Goal: Task Accomplishment & Management: Use online tool/utility

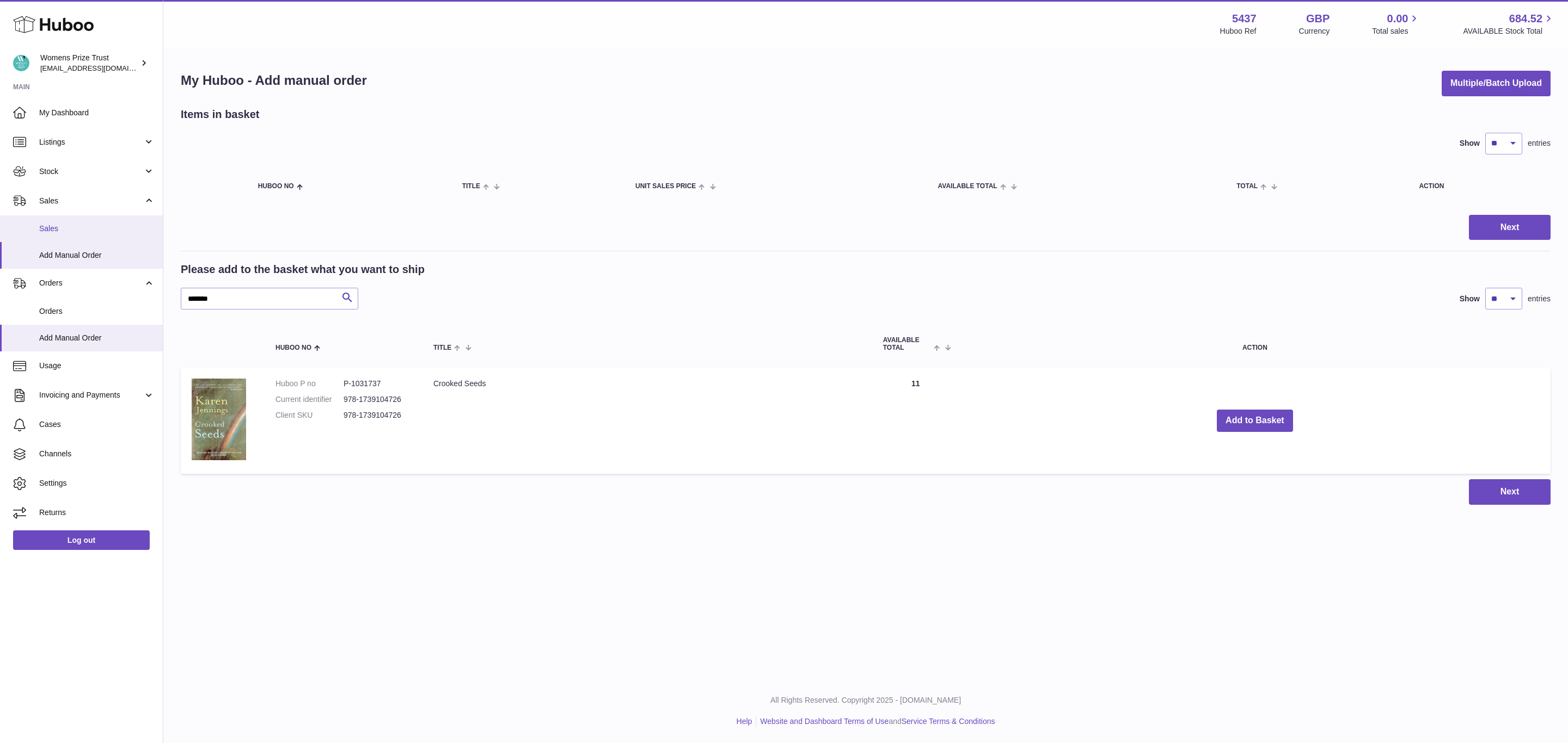
click at [54, 225] on span "Sales" at bounding box center [97, 229] width 115 height 11
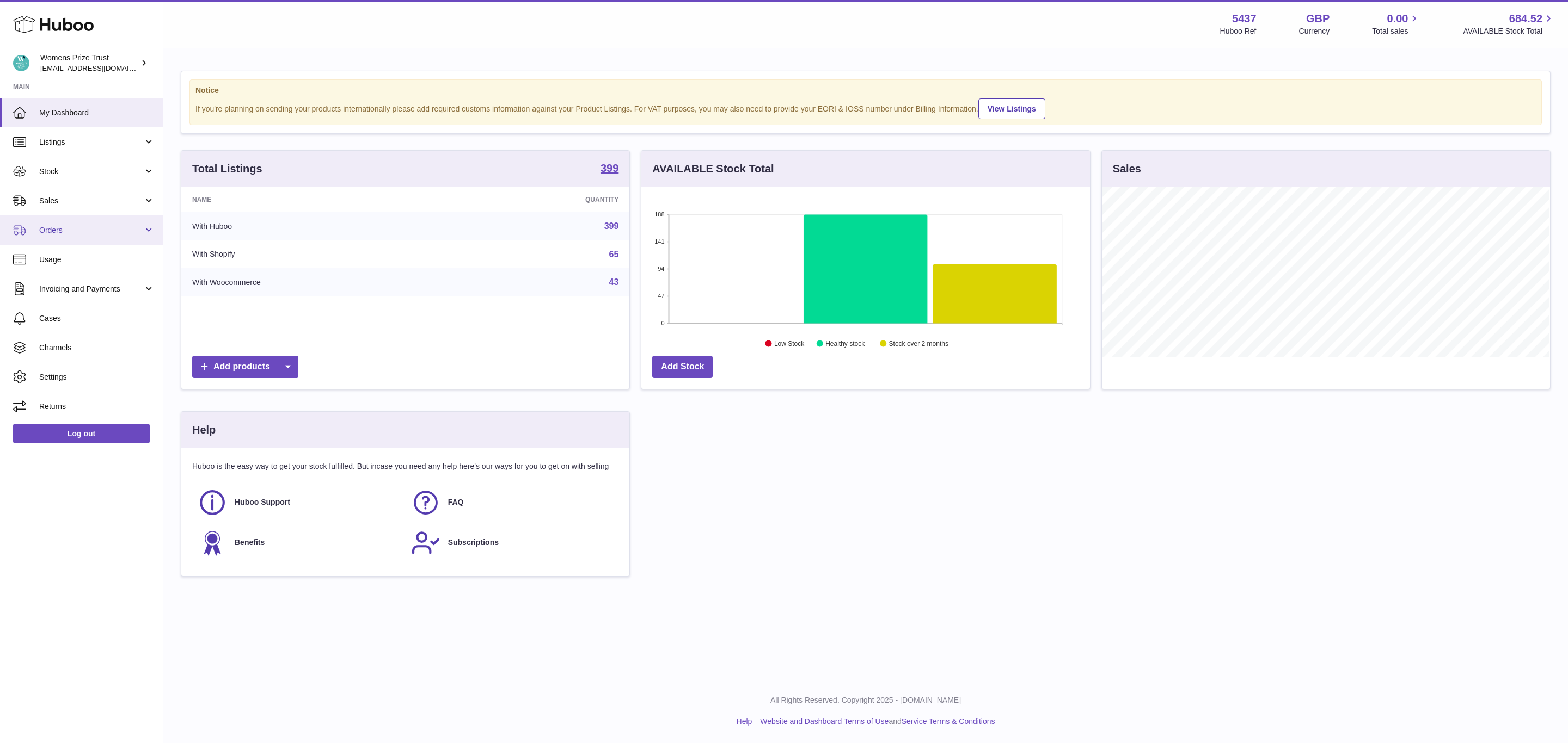
scroll to position [170, 448]
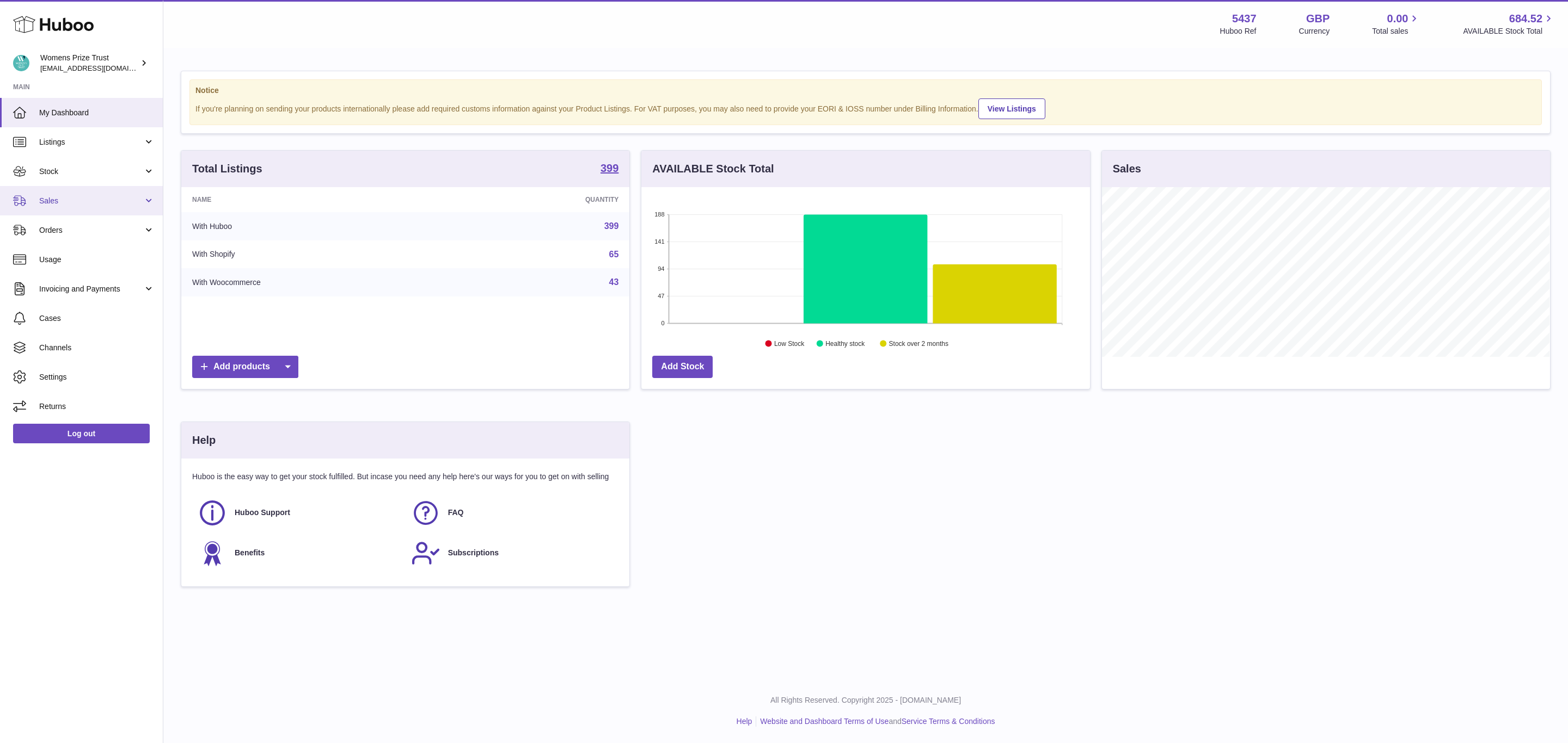
click at [48, 202] on span "Sales" at bounding box center [91, 201] width 104 height 11
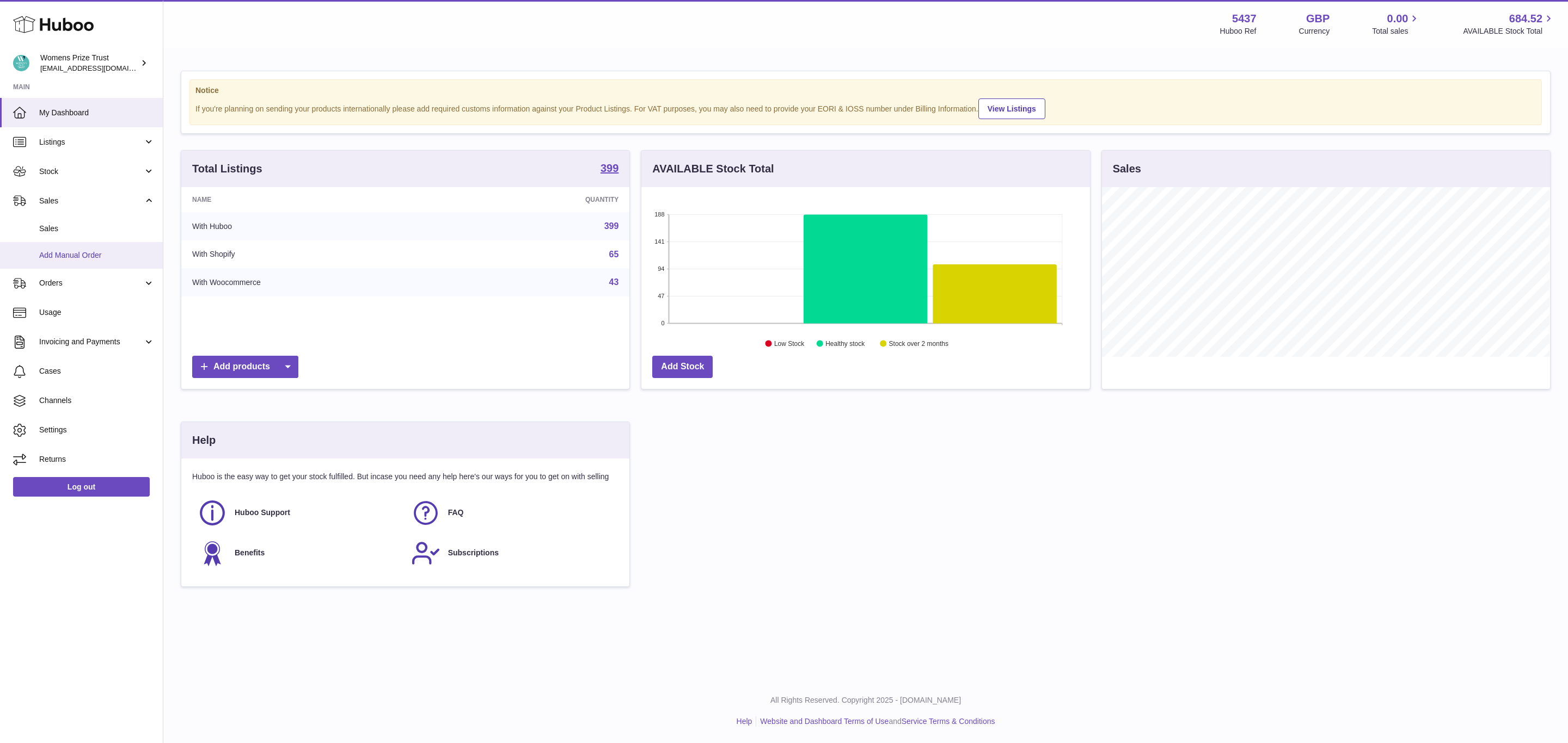
click at [64, 248] on link "Add Manual Order" at bounding box center [81, 255] width 163 height 27
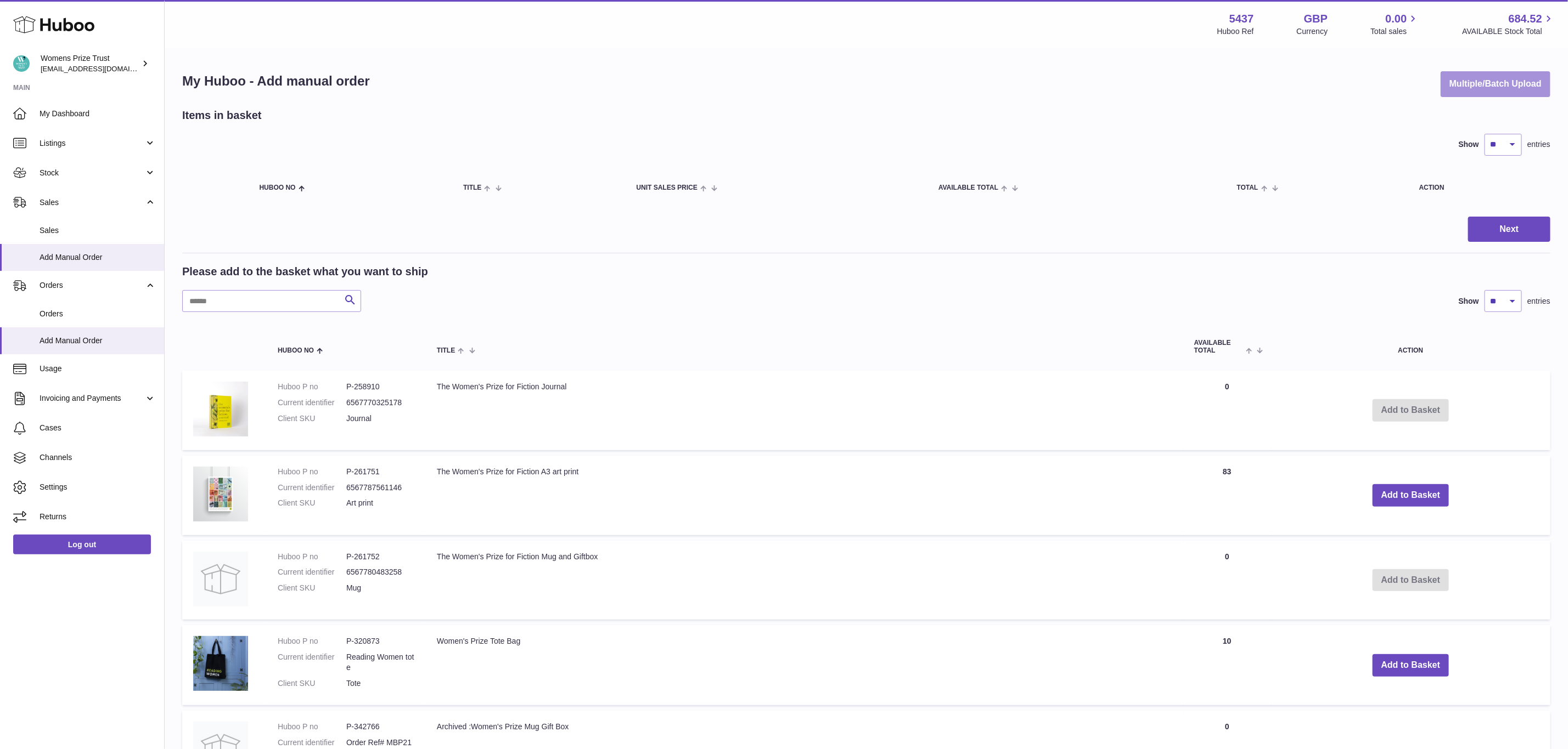
click at [1484, 84] on button "Multiple/Batch Upload" at bounding box center [1495, 84] width 110 height 26
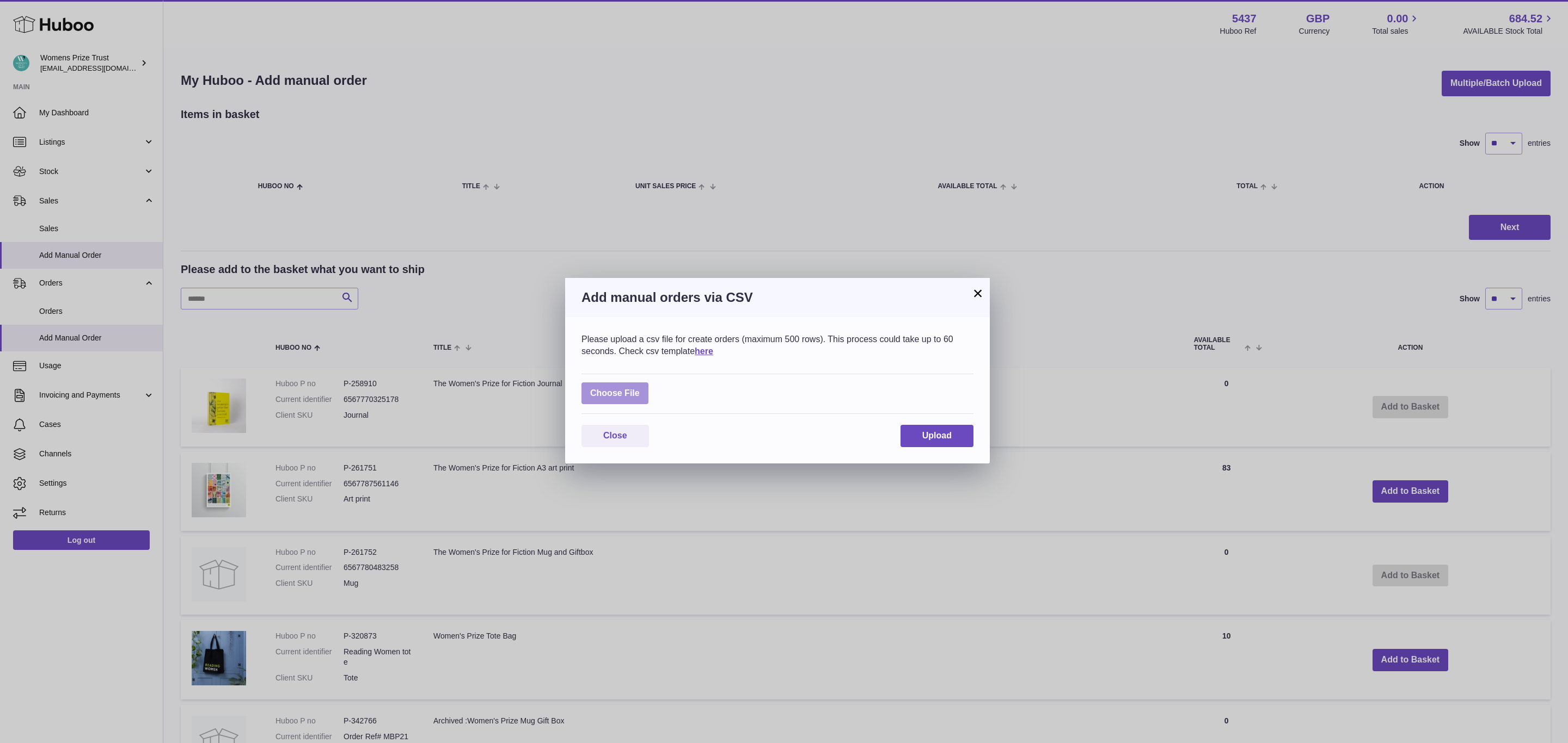
click at [612, 392] on label at bounding box center [615, 393] width 67 height 22
click at [640, 389] on input "file" at bounding box center [640, 388] width 1 height 1
type input "**********"
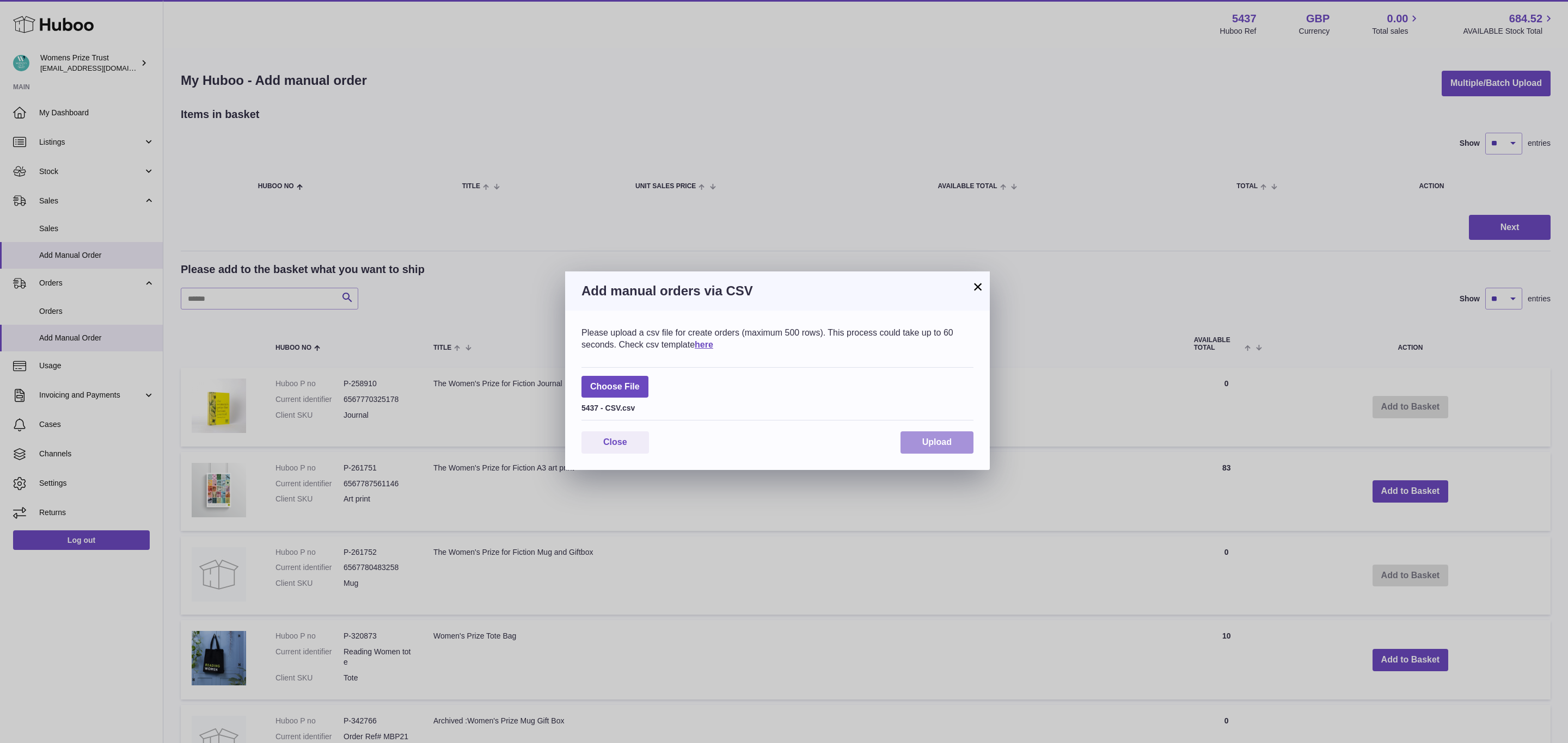
click at [927, 443] on span "Upload" at bounding box center [937, 442] width 30 height 9
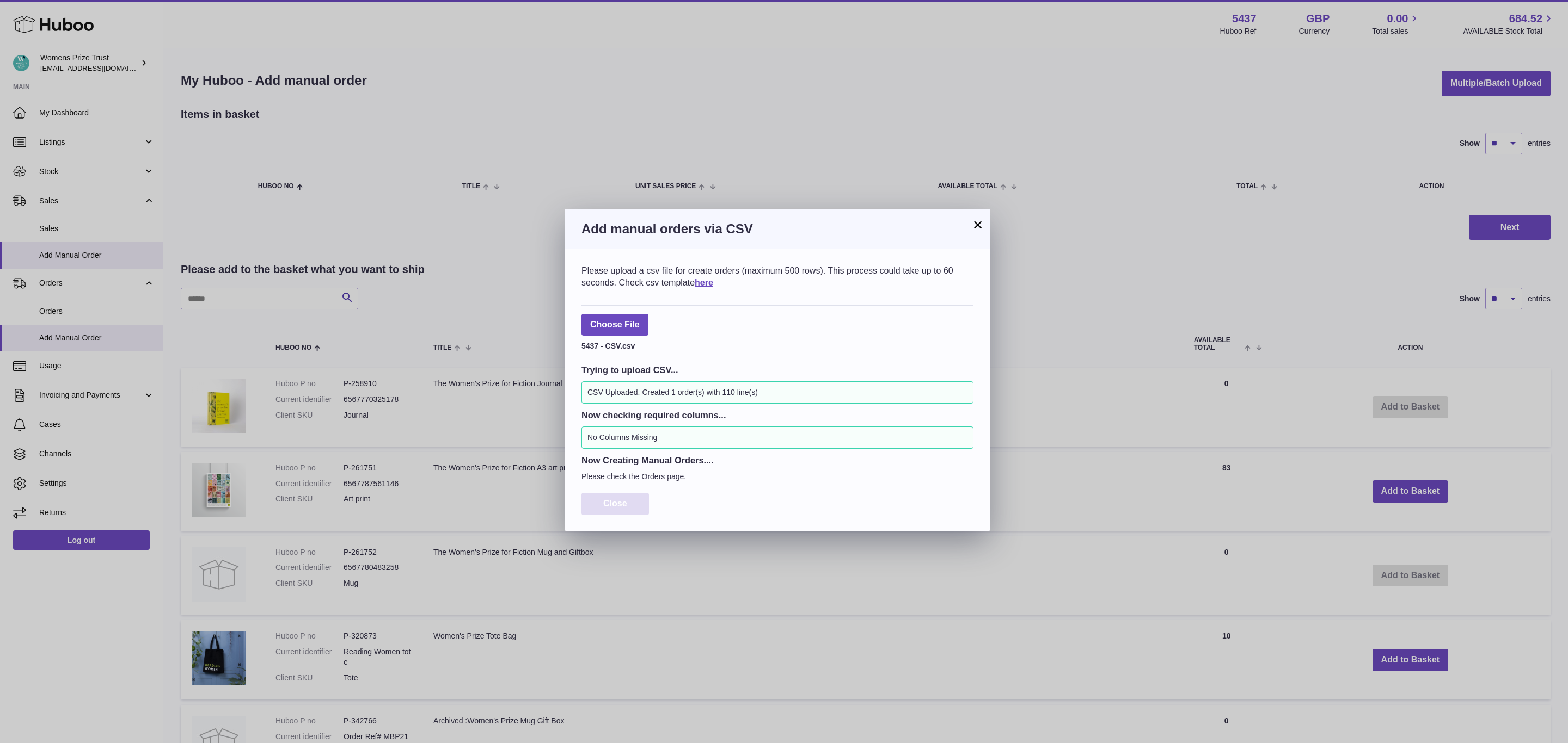
click at [606, 501] on span "Close" at bounding box center [615, 504] width 24 height 9
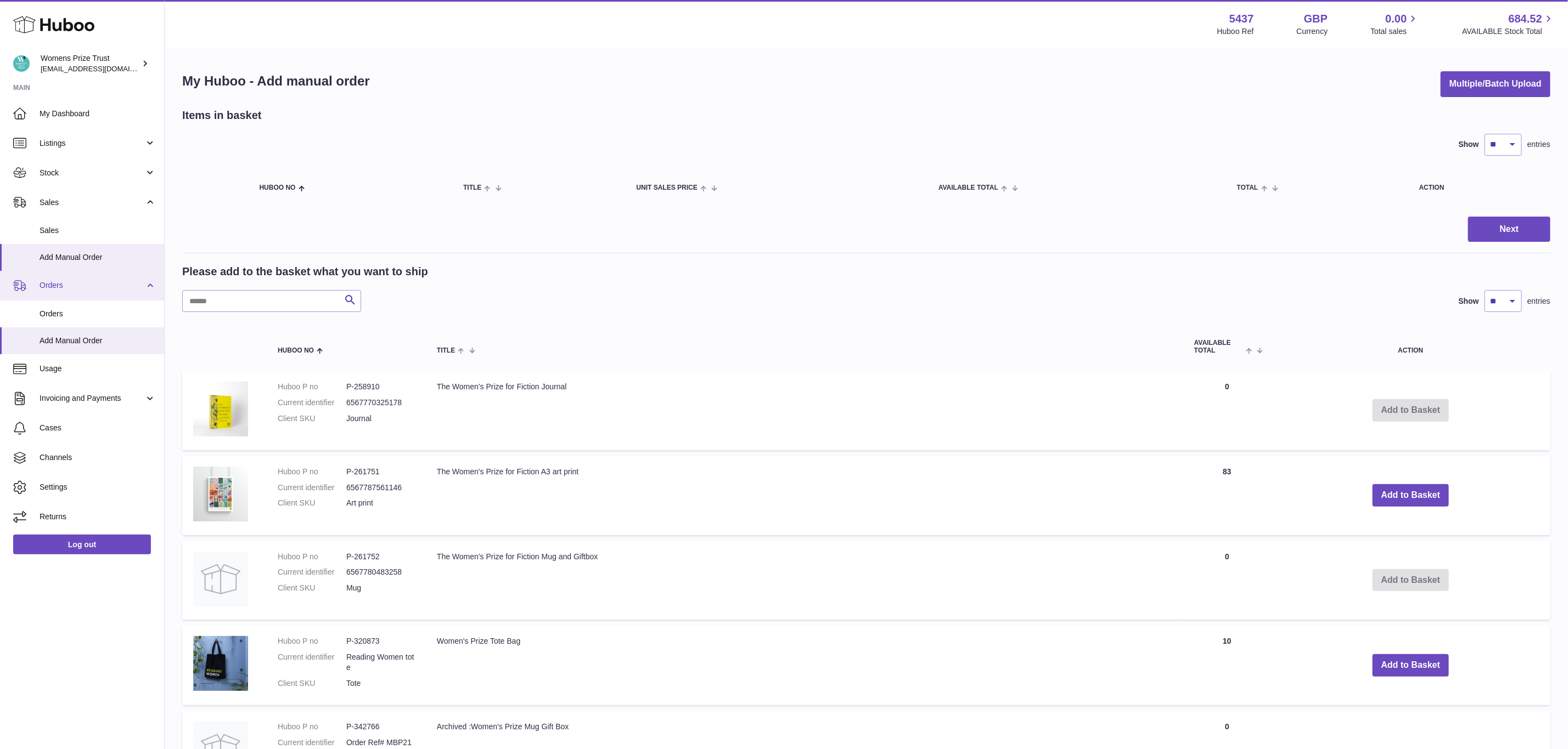
click at [73, 283] on span "Orders" at bounding box center [92, 286] width 105 height 11
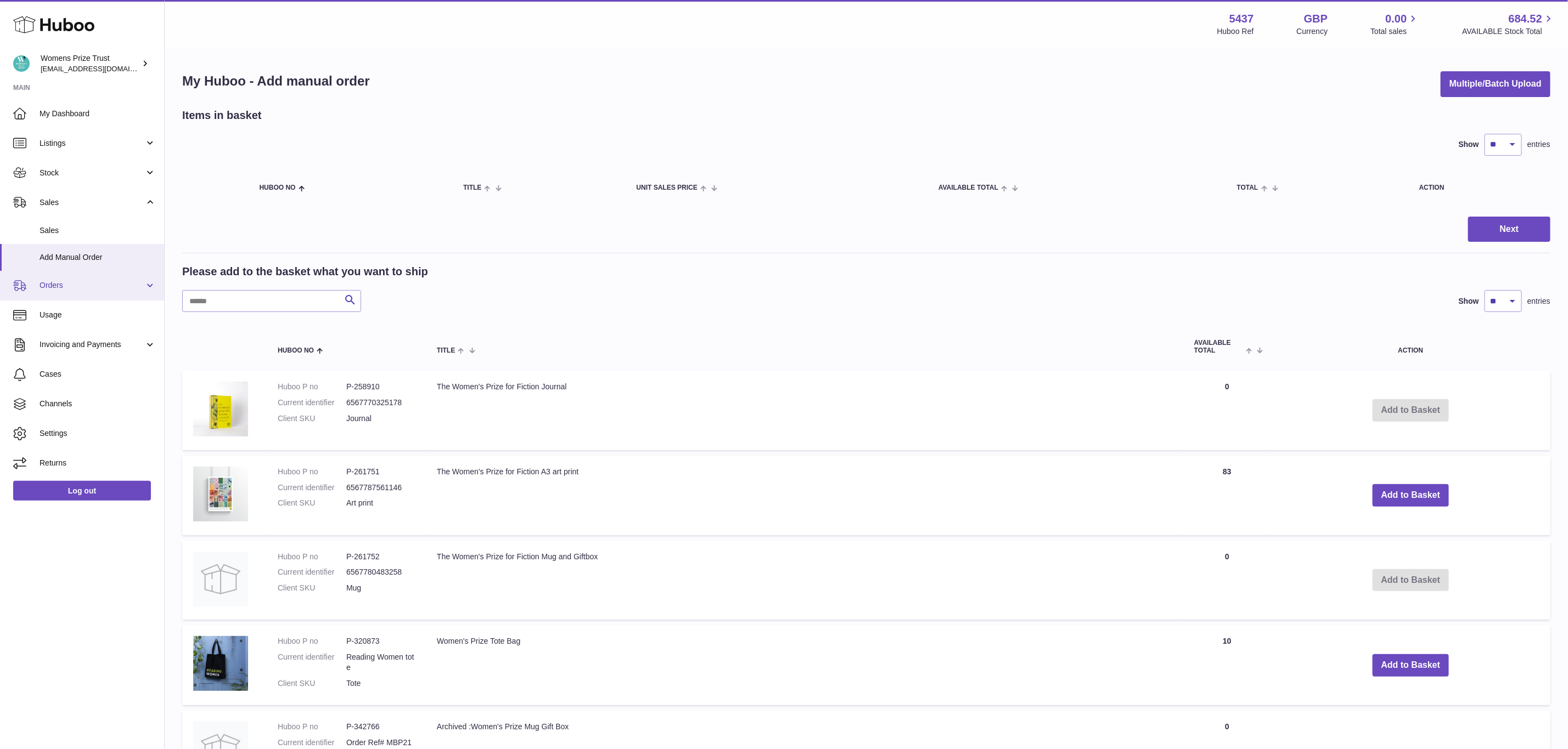
click at [55, 287] on span "Orders" at bounding box center [92, 286] width 105 height 11
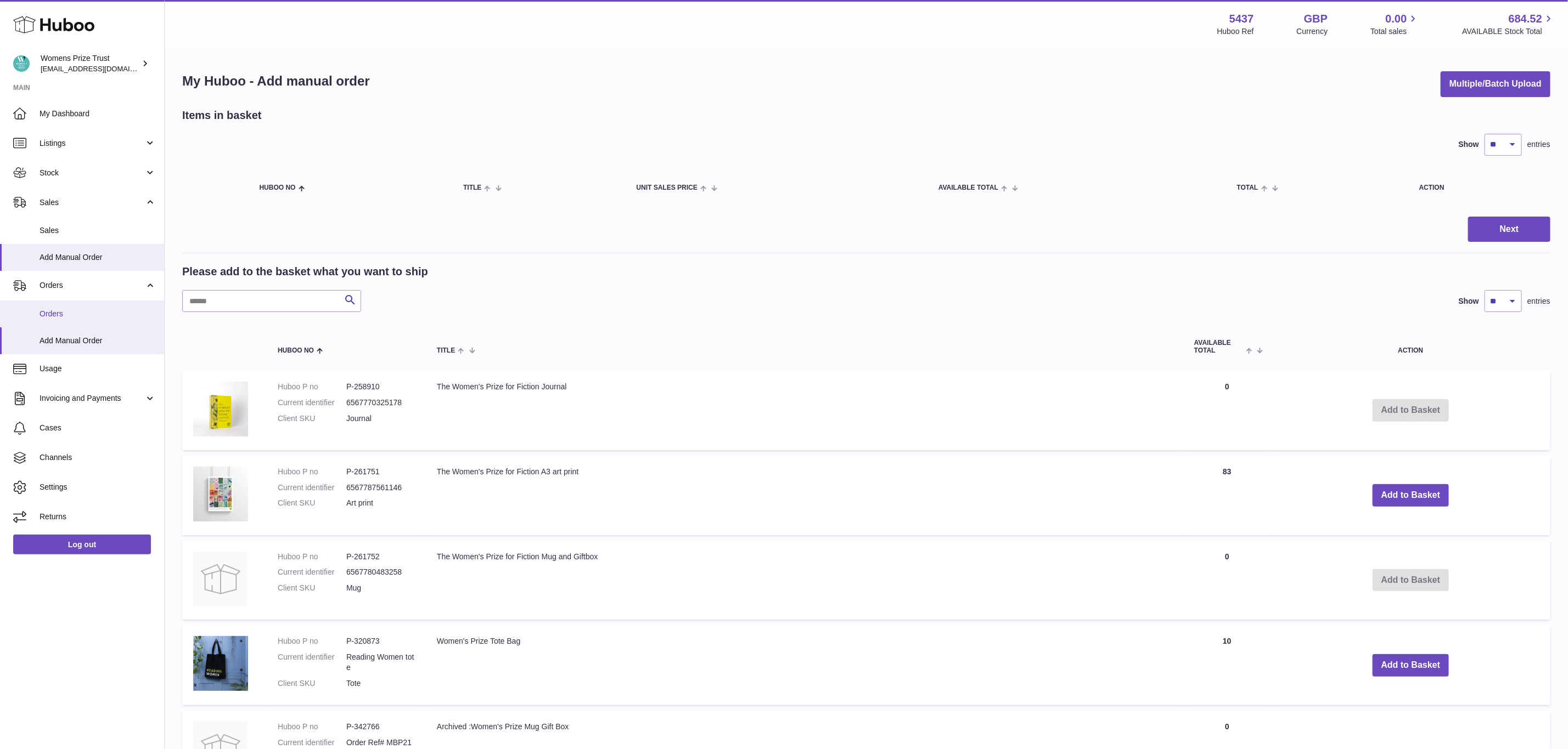
click at [61, 315] on span "Orders" at bounding box center [98, 315] width 116 height 11
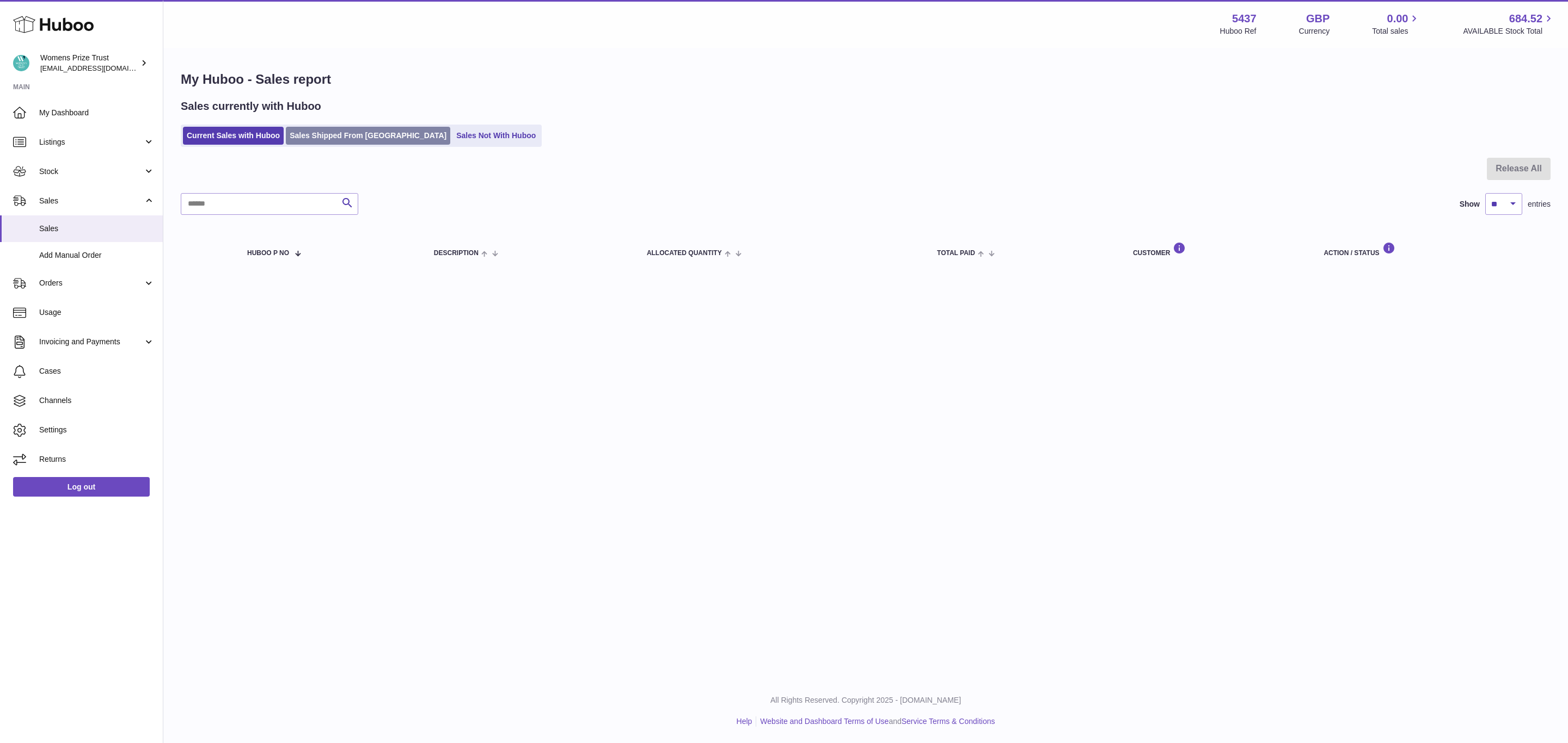
click at [319, 139] on link "Sales Shipped From Huboo" at bounding box center [368, 136] width 164 height 18
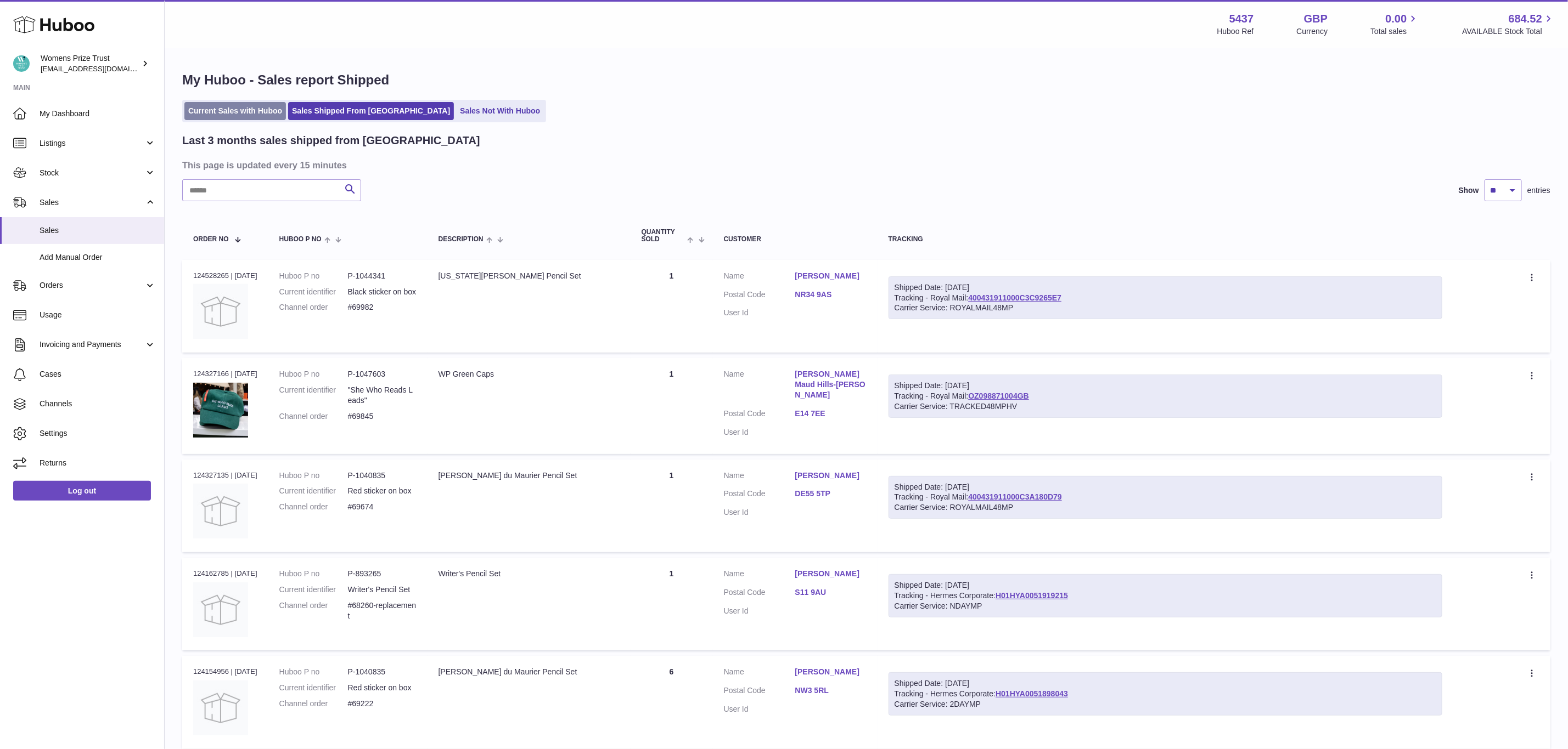
click at [246, 116] on link "Current Sales with Huboo" at bounding box center [234, 111] width 102 height 18
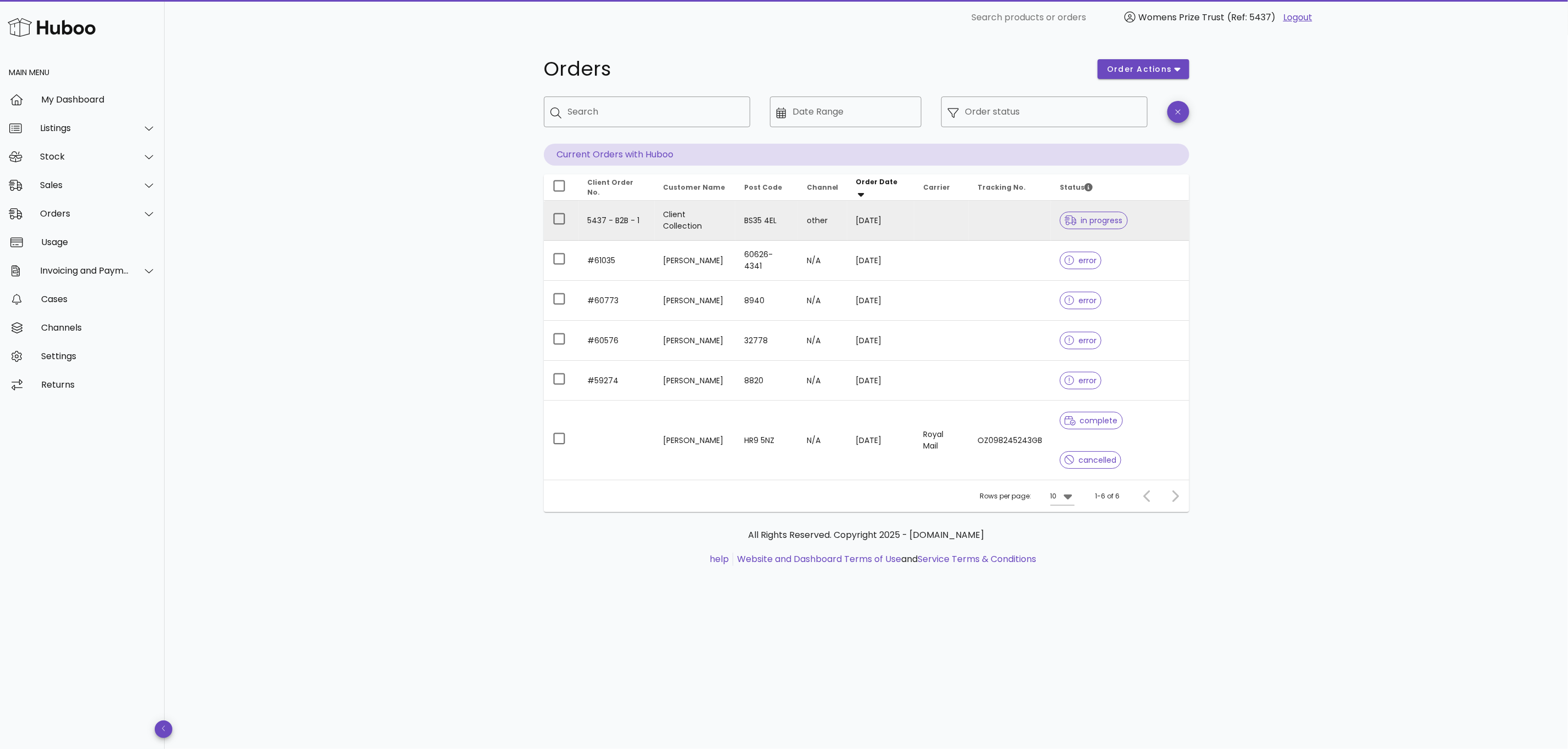
click at [933, 223] on td at bounding box center [941, 221] width 54 height 40
